Goal: Information Seeking & Learning: Understand process/instructions

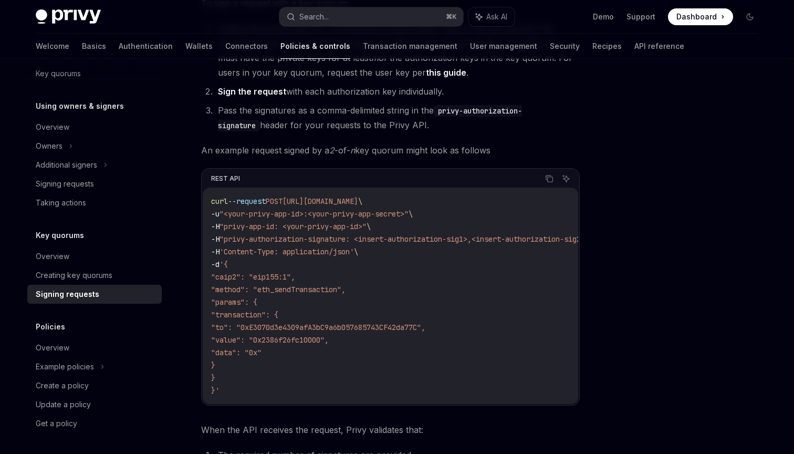
scroll to position [99, 0]
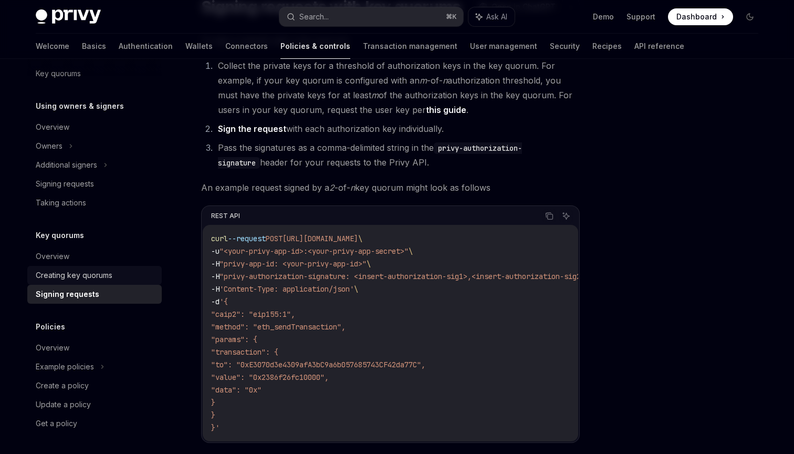
click at [103, 279] on div "Creating key quorums" at bounding box center [74, 275] width 77 height 13
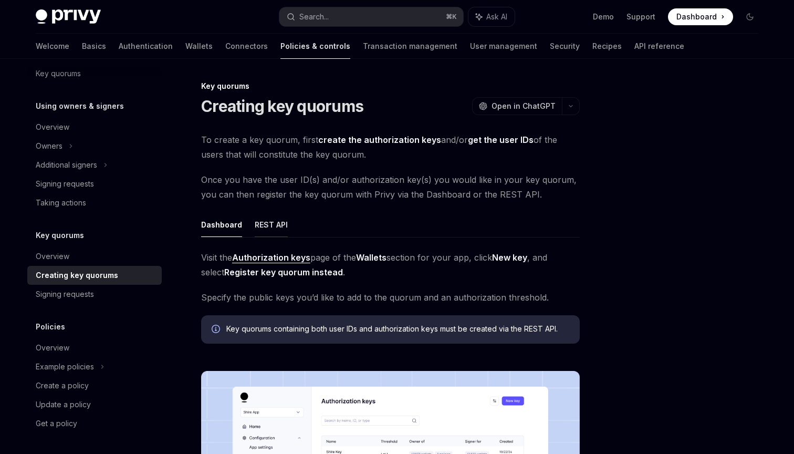
click at [263, 225] on button "REST API" at bounding box center [271, 224] width 33 height 25
type textarea "*"
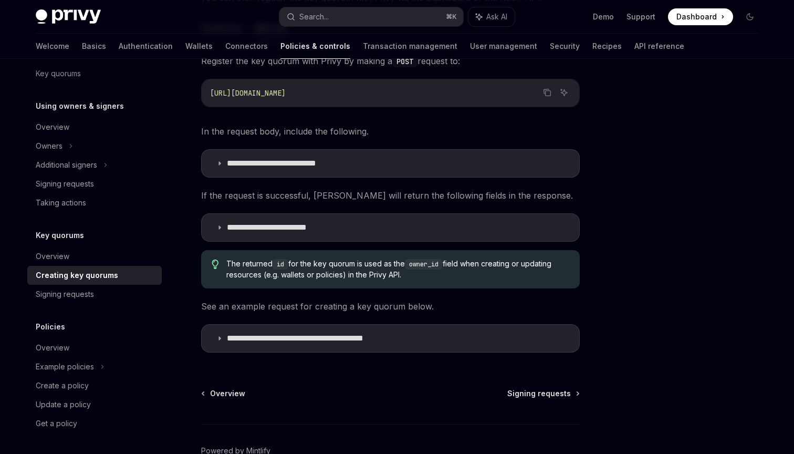
scroll to position [203, 0]
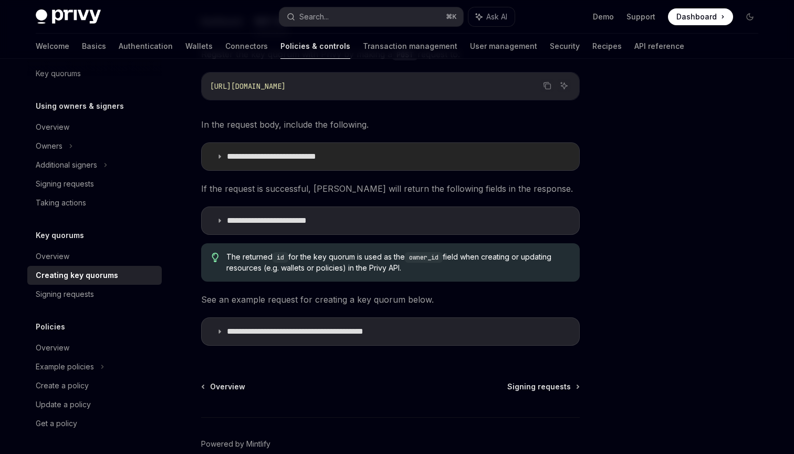
click at [321, 157] on p "**********" at bounding box center [290, 156] width 126 height 11
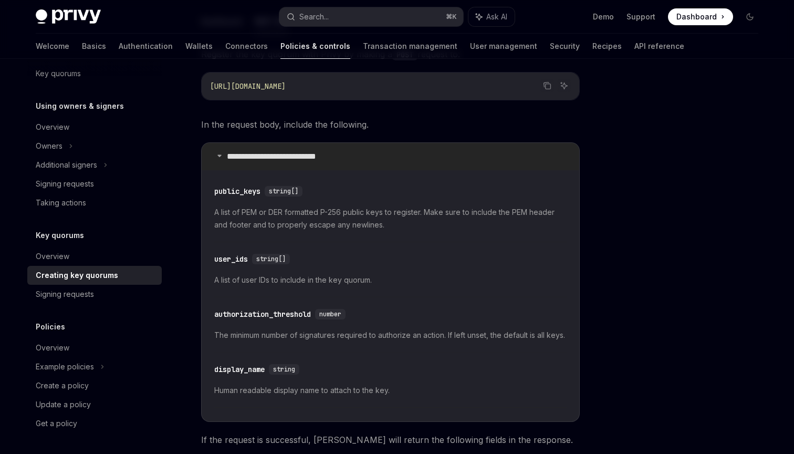
click at [303, 154] on p "**********" at bounding box center [290, 156] width 126 height 11
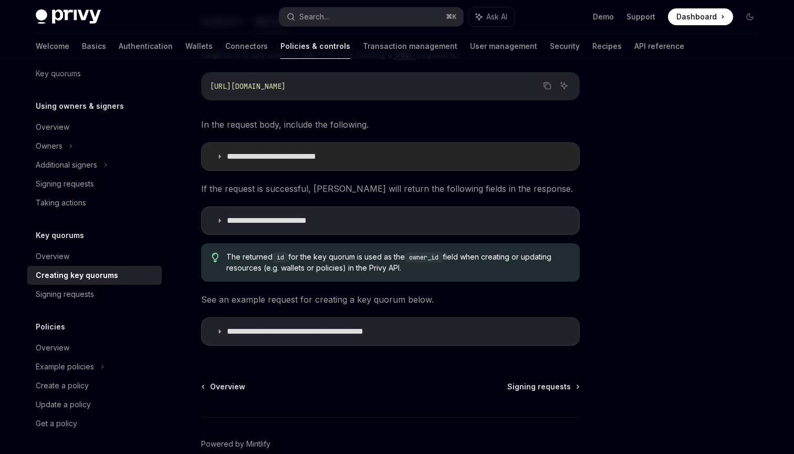
click at [302, 154] on p "**********" at bounding box center [290, 156] width 126 height 11
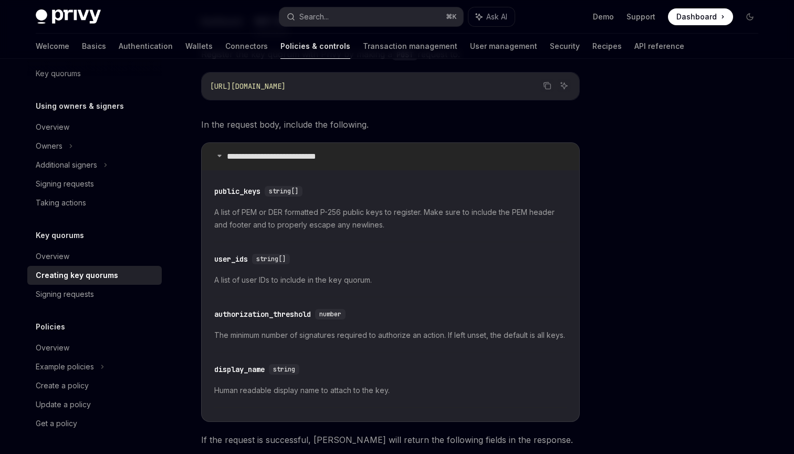
click at [302, 154] on p "**********" at bounding box center [290, 156] width 126 height 11
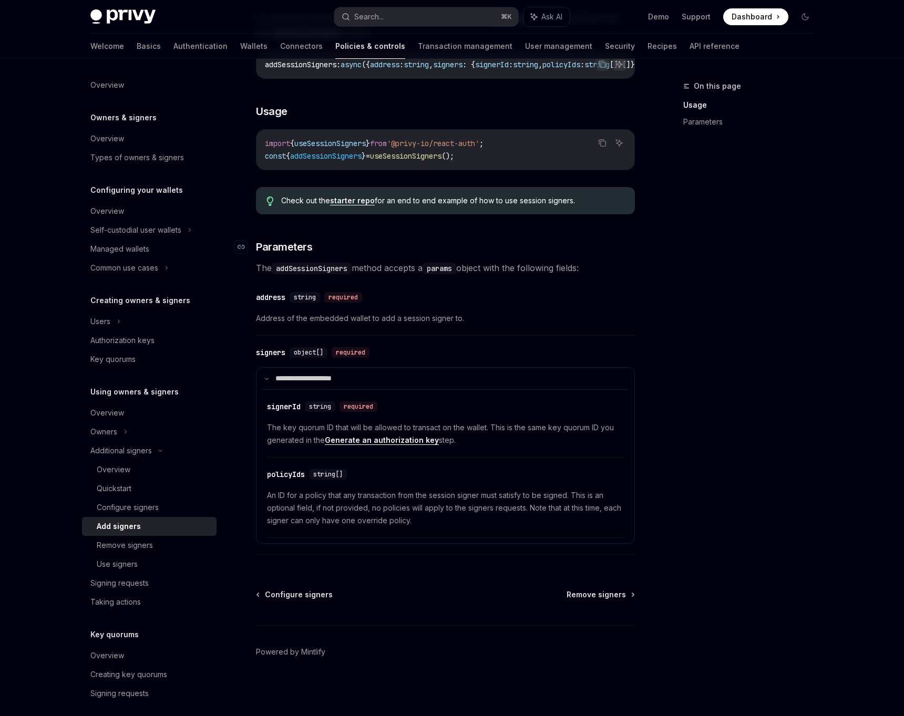
scroll to position [226, 0]
click at [433, 508] on span "An ID for a policy that any transaction from the session signer must satisfy to…" at bounding box center [445, 508] width 357 height 38
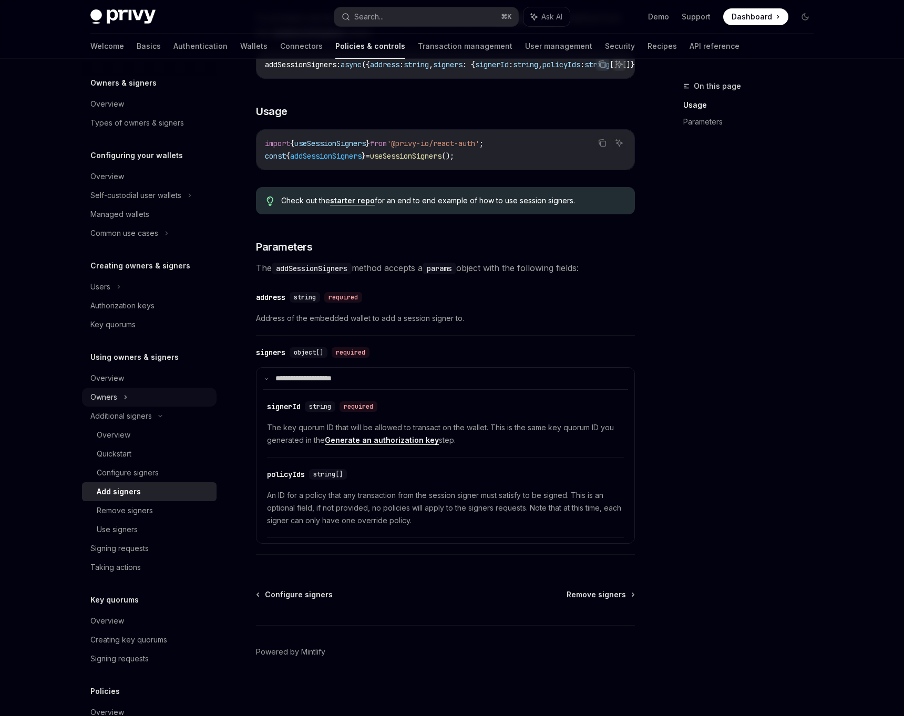
scroll to position [37, 0]
click at [135, 469] on div "Configure signers" at bounding box center [128, 470] width 62 height 13
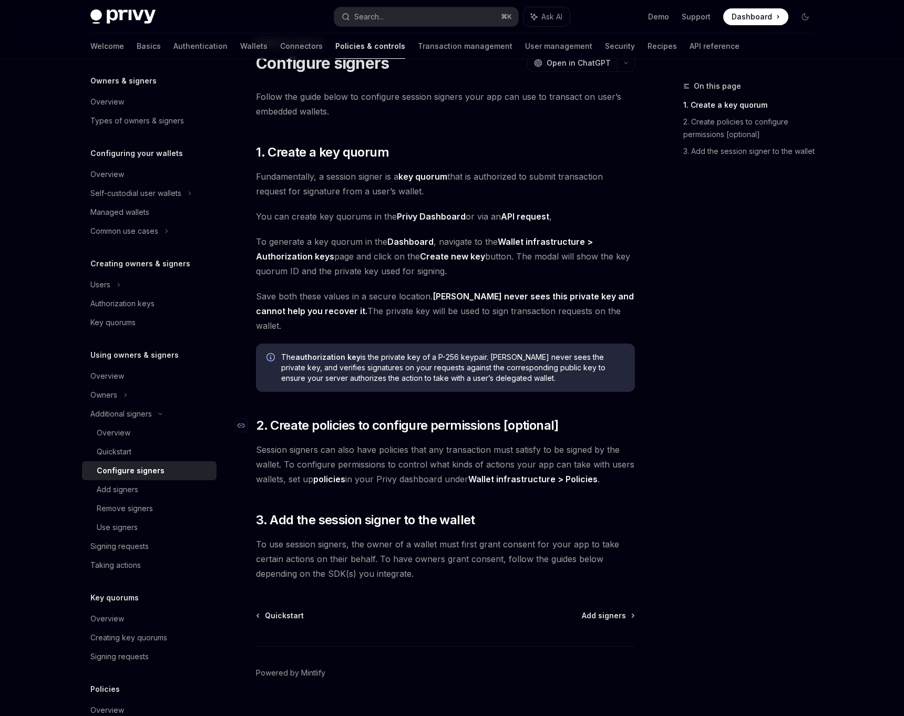
scroll to position [49, 0]
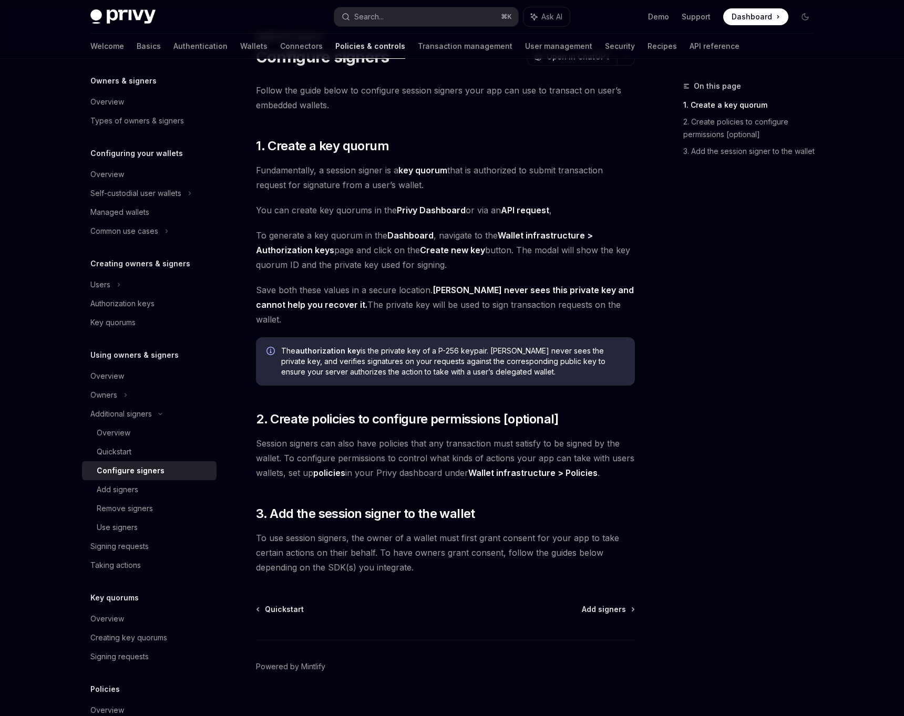
click at [592, 465] on div "Follow the guide below to configure session signers your app can use to transac…" at bounding box center [445, 329] width 379 height 492
click at [512, 464] on span "Session signers can also have policies that any transaction must satisfy to be …" at bounding box center [445, 458] width 379 height 44
click at [330, 468] on link "policies" at bounding box center [329, 473] width 32 height 11
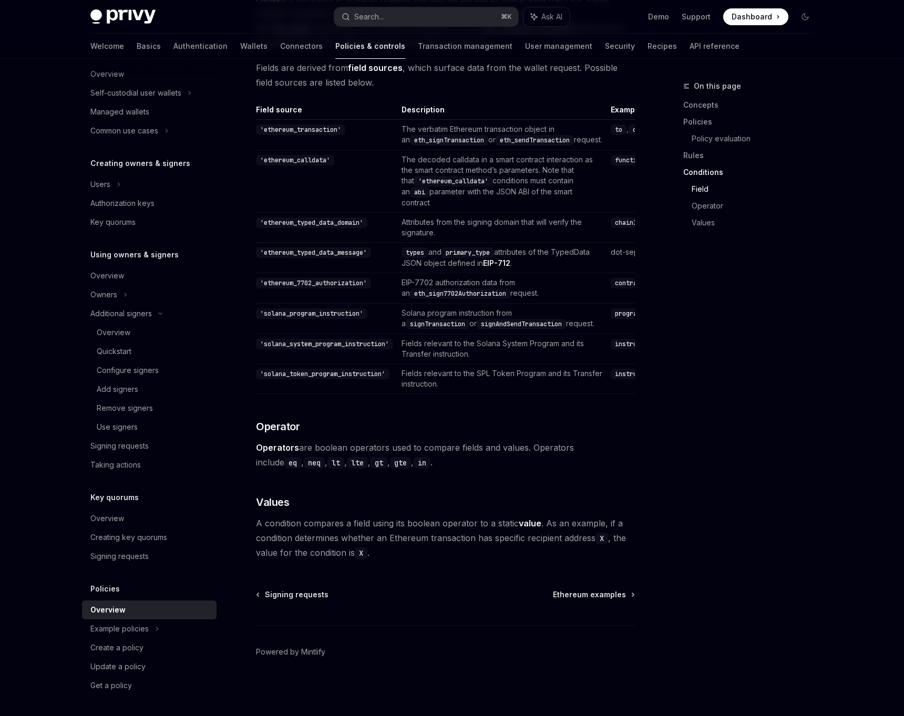
scroll to position [2889, 0]
click at [142, 99] on div "Example policies" at bounding box center [135, 93] width 91 height 13
type textarea "*"
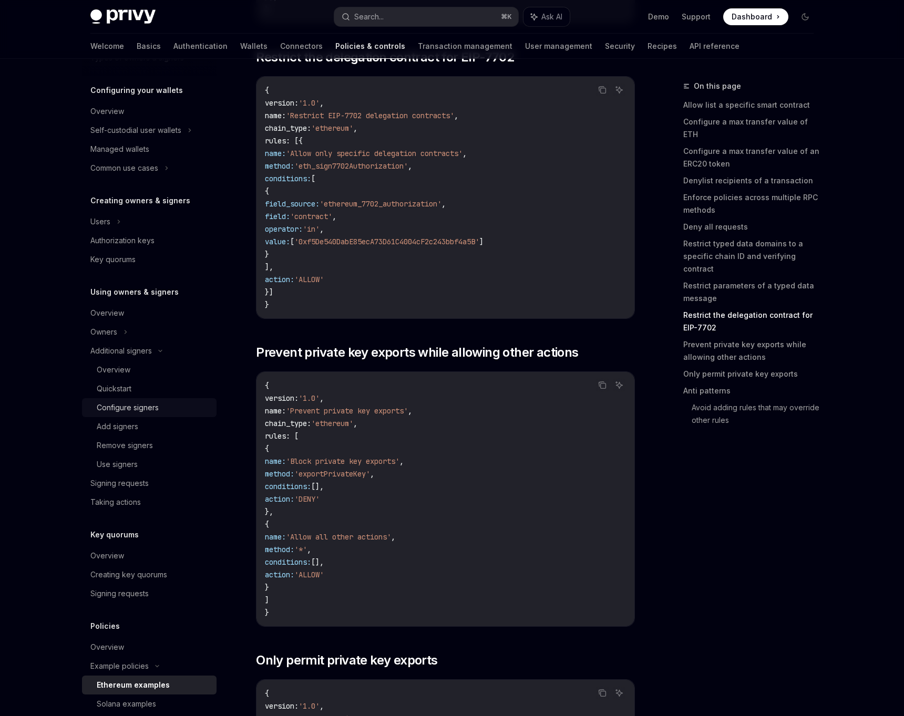
scroll to position [115, 0]
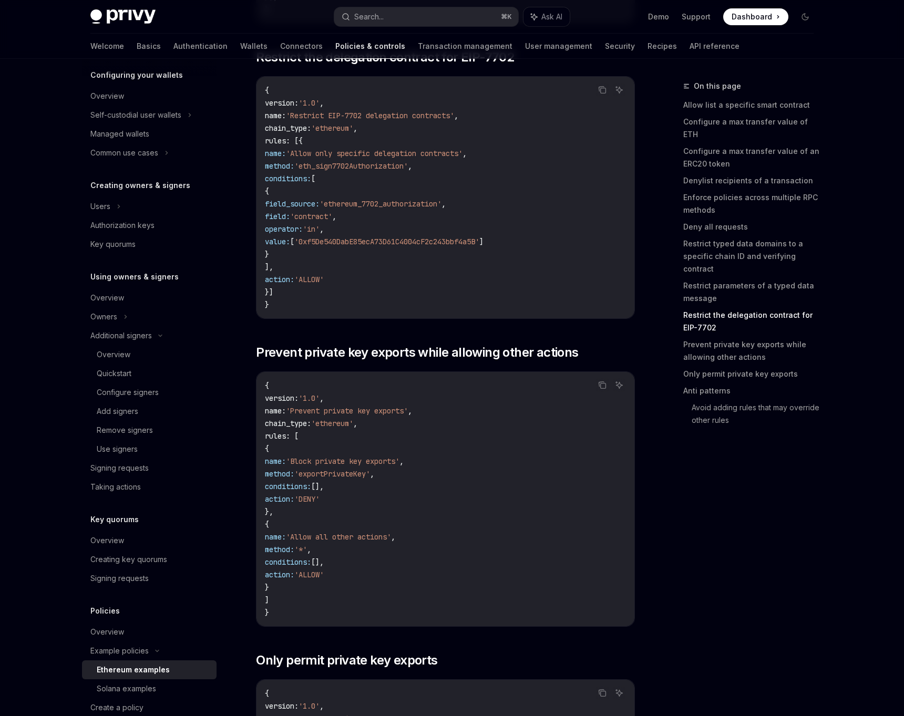
click at [743, 483] on div "On this page Allow list a specific smart contract Configure a max transfer valu…" at bounding box center [742, 398] width 160 height 636
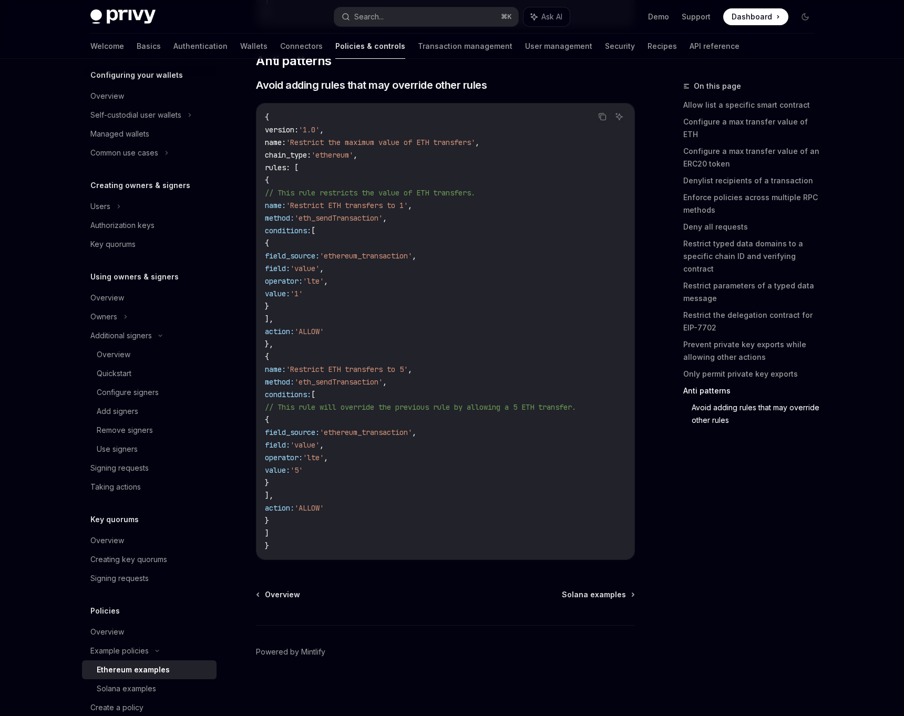
scroll to position [4794, 0]
click at [702, 435] on div "On this page Allow list a specific smart contract Configure a max transfer valu…" at bounding box center [742, 398] width 160 height 636
